Goal: Find specific page/section: Find specific page/section

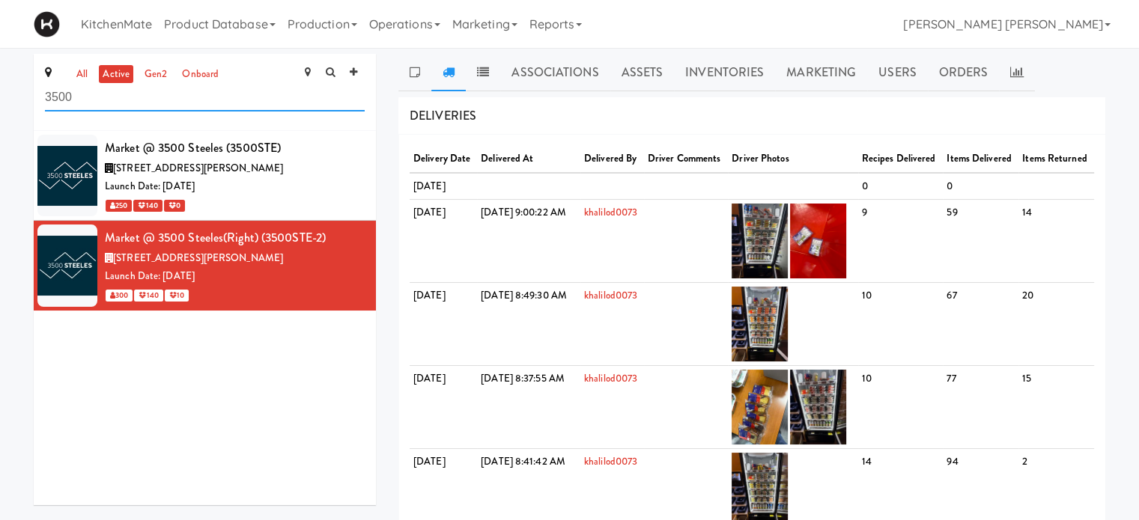
drag, startPoint x: 108, startPoint y: 97, endPoint x: 0, endPoint y: 97, distance: 107.8
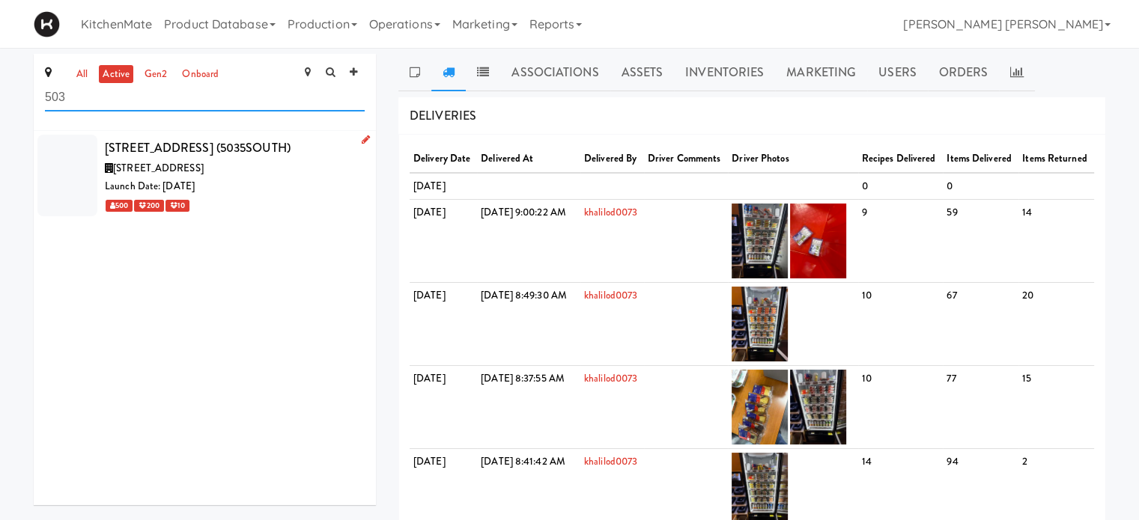
type input "503"
click at [160, 168] on span "[STREET_ADDRESS]" at bounding box center [158, 168] width 91 height 14
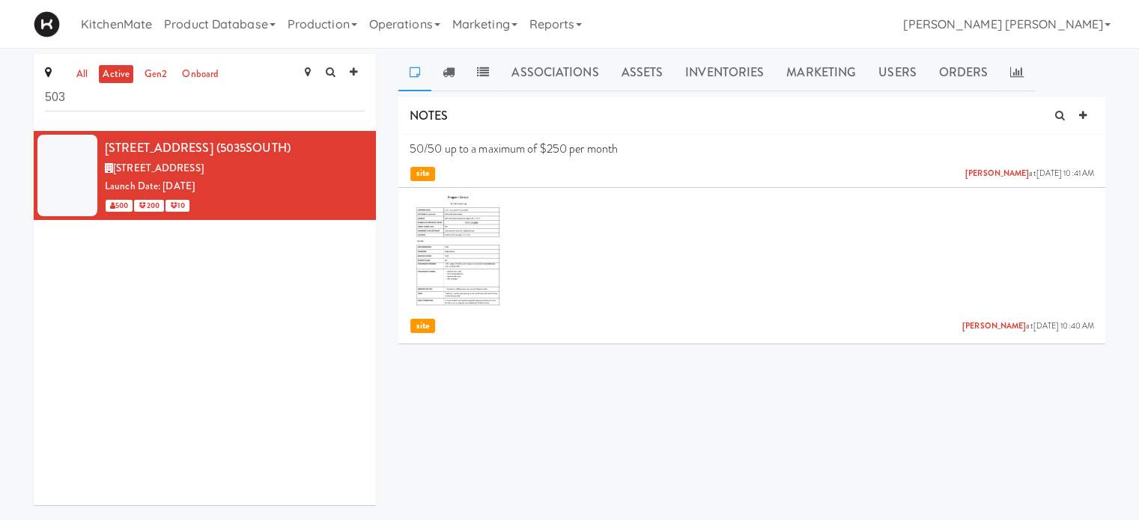
drag, startPoint x: 640, startPoint y: 68, endPoint x: 577, endPoint y: 164, distance: 115.1
click at [640, 70] on link "Assets" at bounding box center [642, 72] width 64 height 37
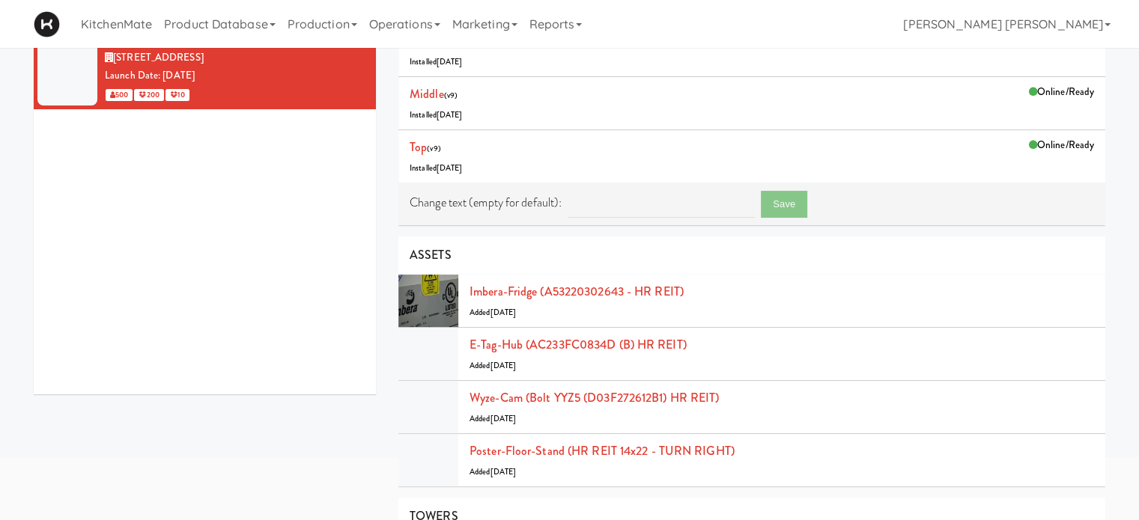
scroll to position [150, 0]
